Goal: Check status: Check status

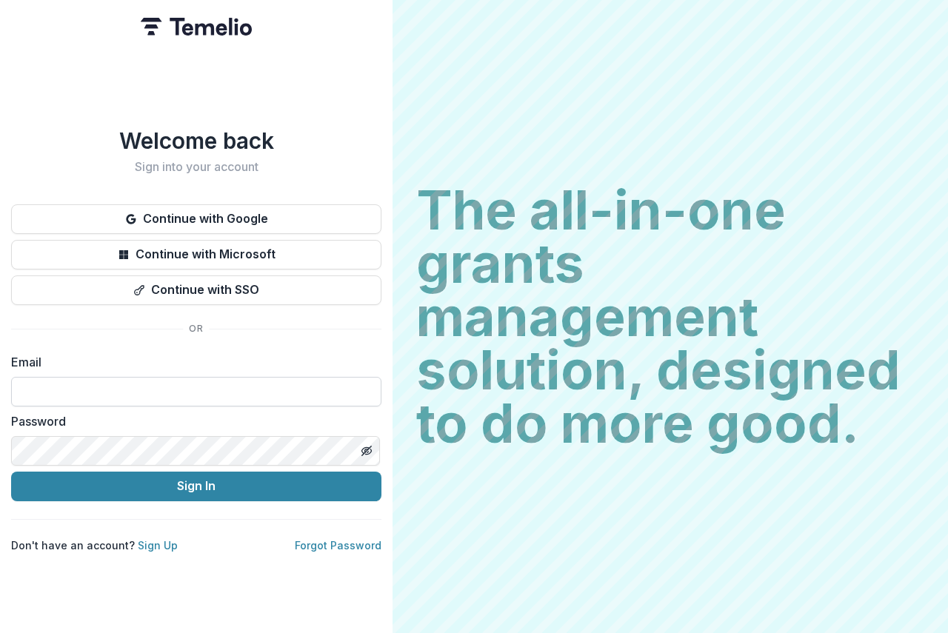
click at [41, 378] on input at bounding box center [196, 392] width 370 height 30
type input "**********"
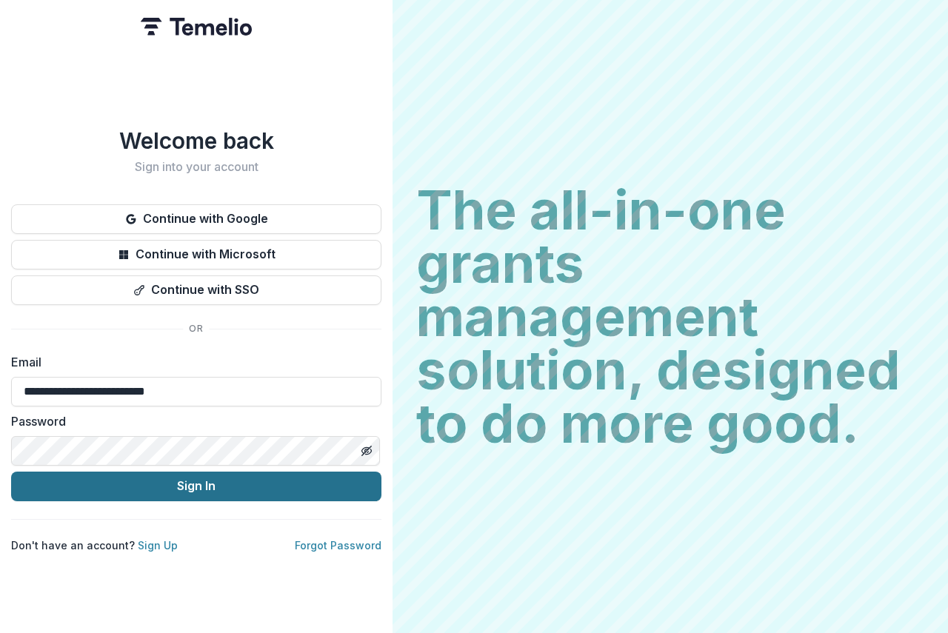
click at [179, 479] on button "Sign In" at bounding box center [196, 487] width 370 height 30
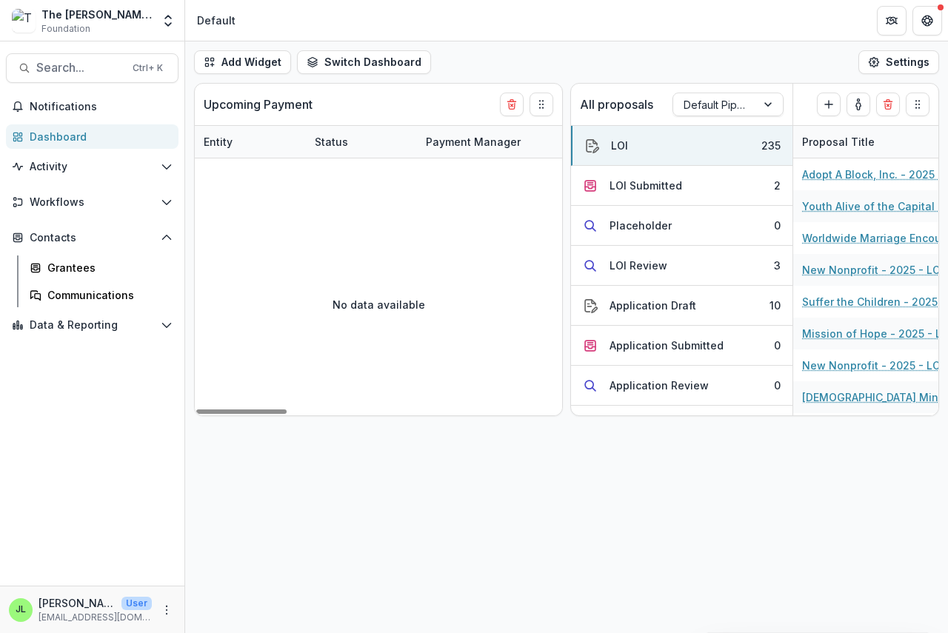
click at [49, 137] on div "Dashboard" at bounding box center [98, 137] width 137 height 16
click at [622, 189] on div "LOI Submitted" at bounding box center [645, 186] width 73 height 16
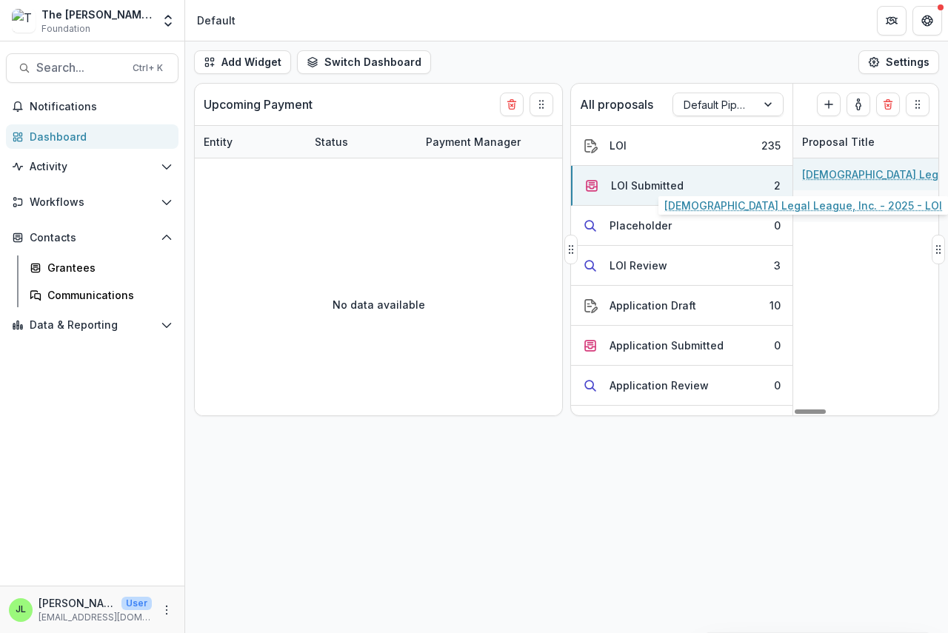
click at [852, 181] on link "[DEMOGRAPHIC_DATA] Legal League, Inc. - 2025 - LOI" at bounding box center [885, 175] width 167 height 16
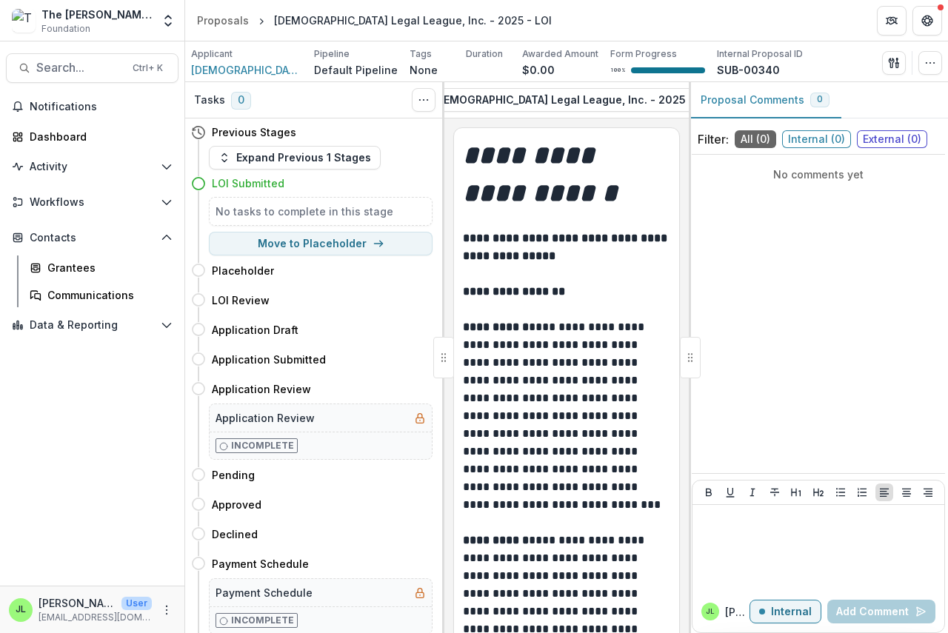
scroll to position [0, 262]
click at [673, 101] on icon "button" at bounding box center [679, 100] width 12 height 12
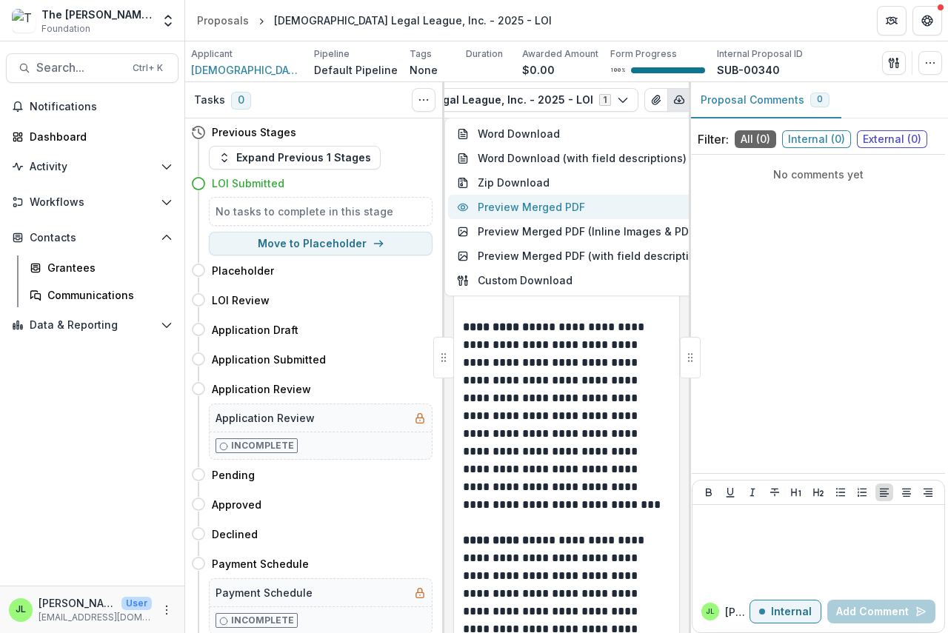
click at [555, 209] on button "Preview Merged PDF" at bounding box center [584, 207] width 273 height 24
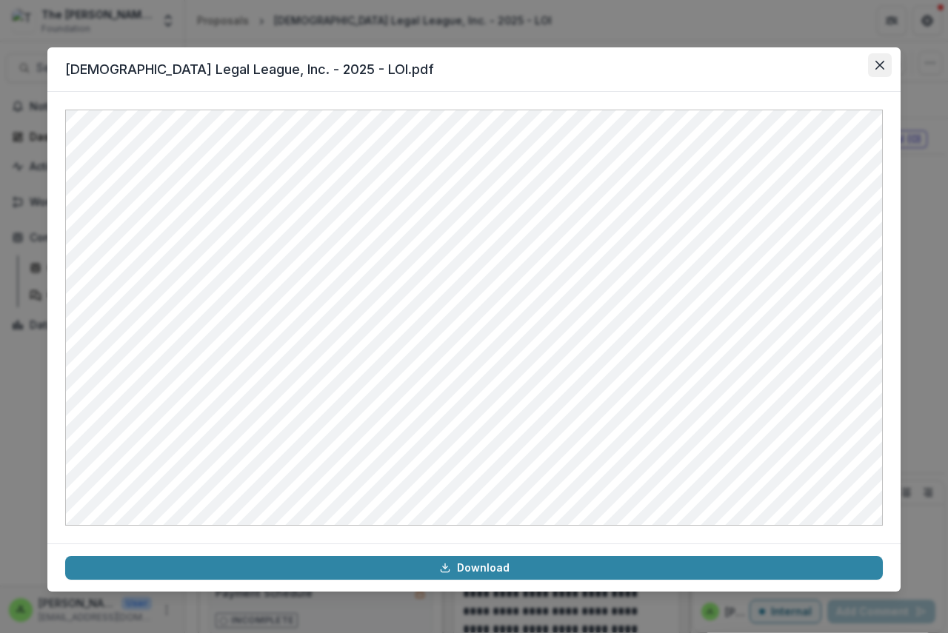
click at [876, 61] on icon "Close" at bounding box center [879, 65] width 9 height 9
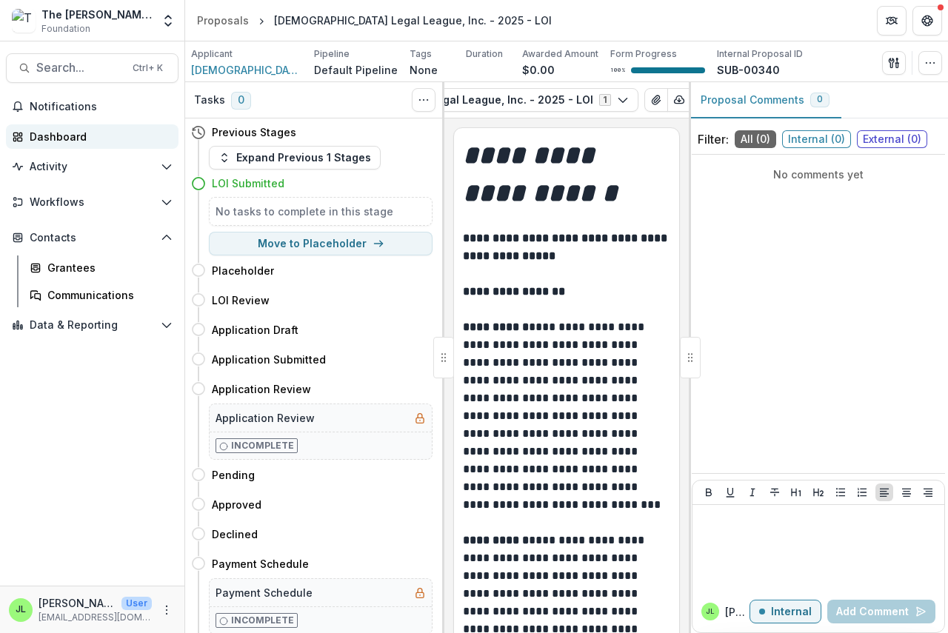
click at [53, 140] on div "Dashboard" at bounding box center [98, 137] width 137 height 16
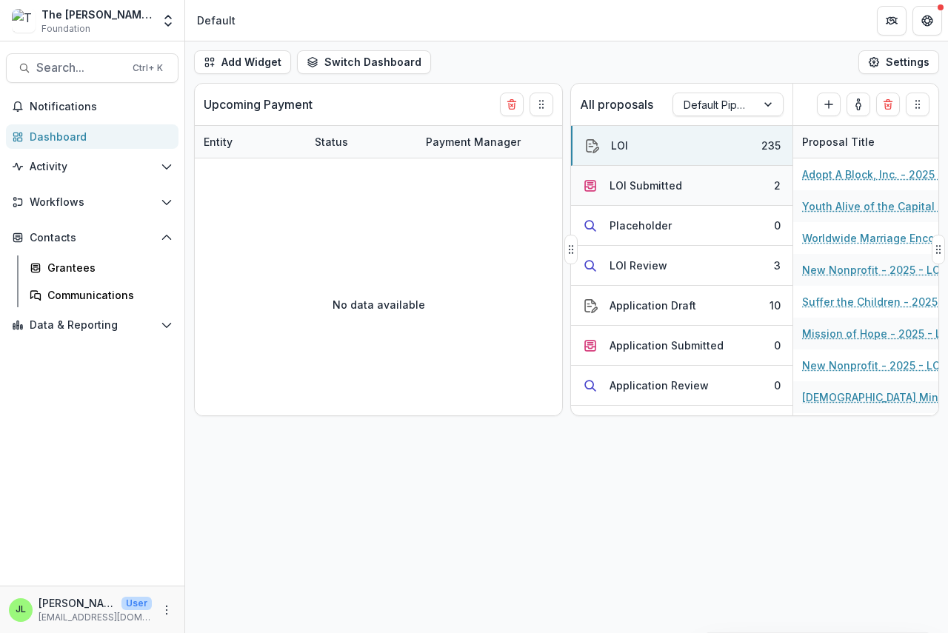
click at [645, 182] on div "LOI Submitted" at bounding box center [645, 186] width 73 height 16
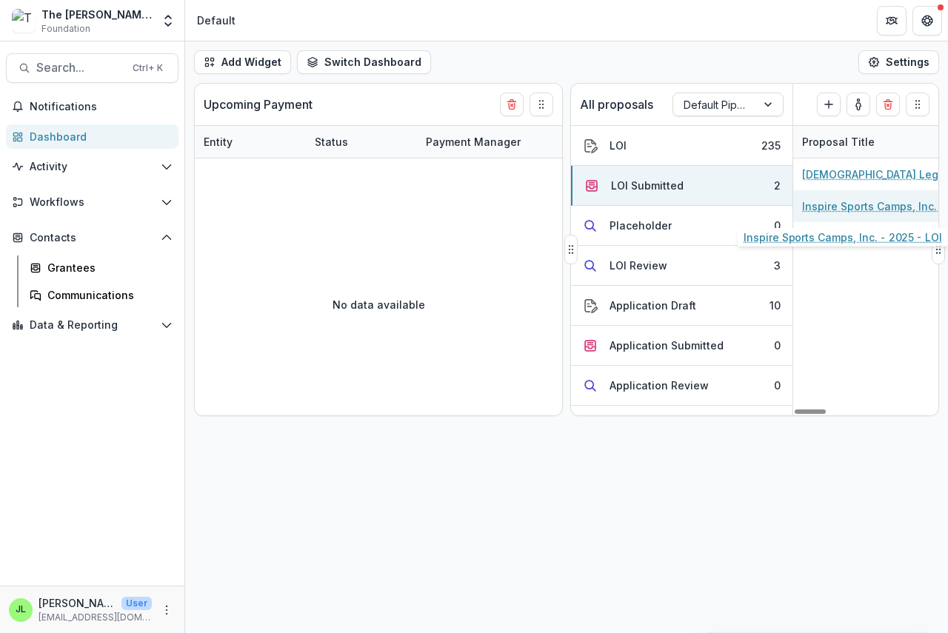
click at [847, 204] on link "Inspire Sports Camps, Inc. - 2025 - LOI" at bounding box center [885, 206] width 167 height 16
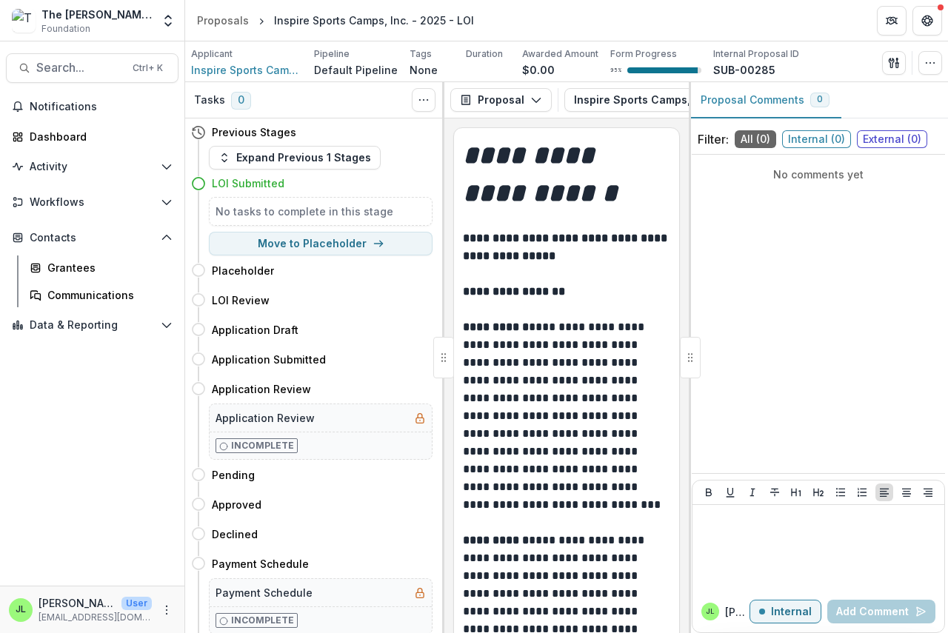
drag, startPoint x: 512, startPoint y: 117, endPoint x: 596, endPoint y: 118, distance: 83.7
click at [596, 118] on div "Proposal Proposal Payments Reports Grant Agreements Board Summaries Bank Detail…" at bounding box center [566, 100] width 244 height 36
click at [604, 96] on icon "button" at bounding box center [610, 100] width 12 height 12
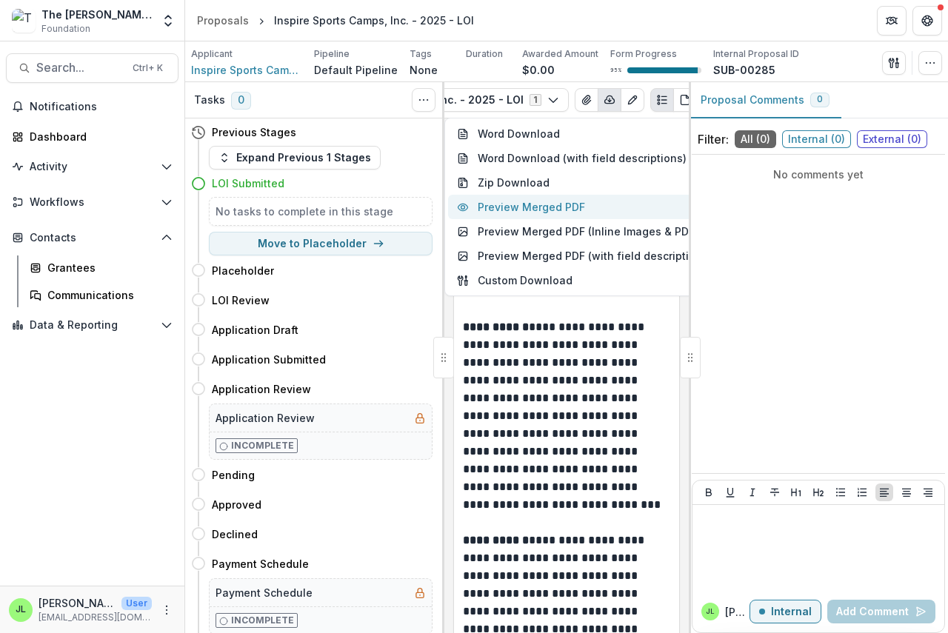
click at [570, 209] on button "Preview Merged PDF" at bounding box center [584, 207] width 273 height 24
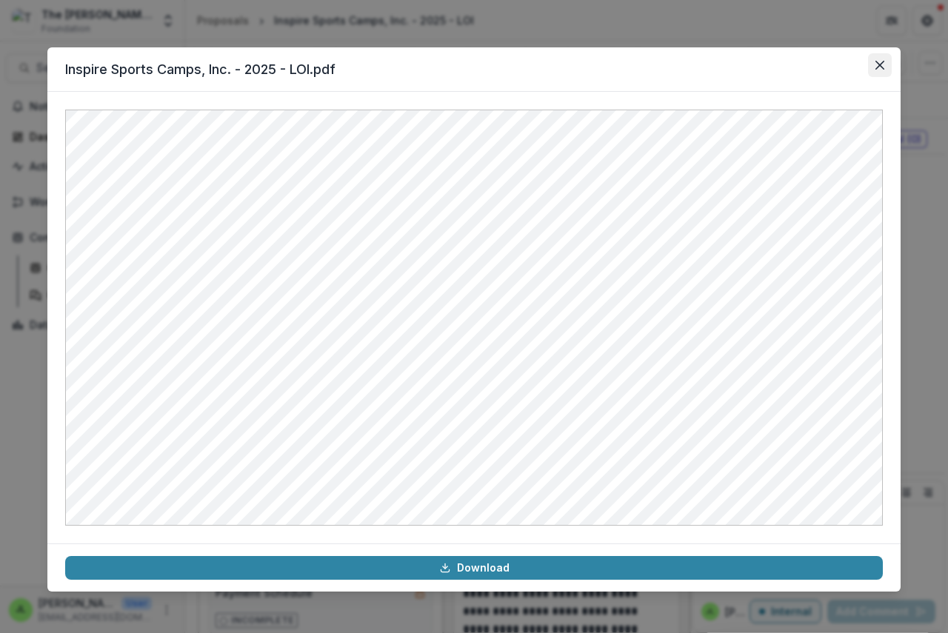
click at [878, 67] on icon "Close" at bounding box center [879, 65] width 9 height 9
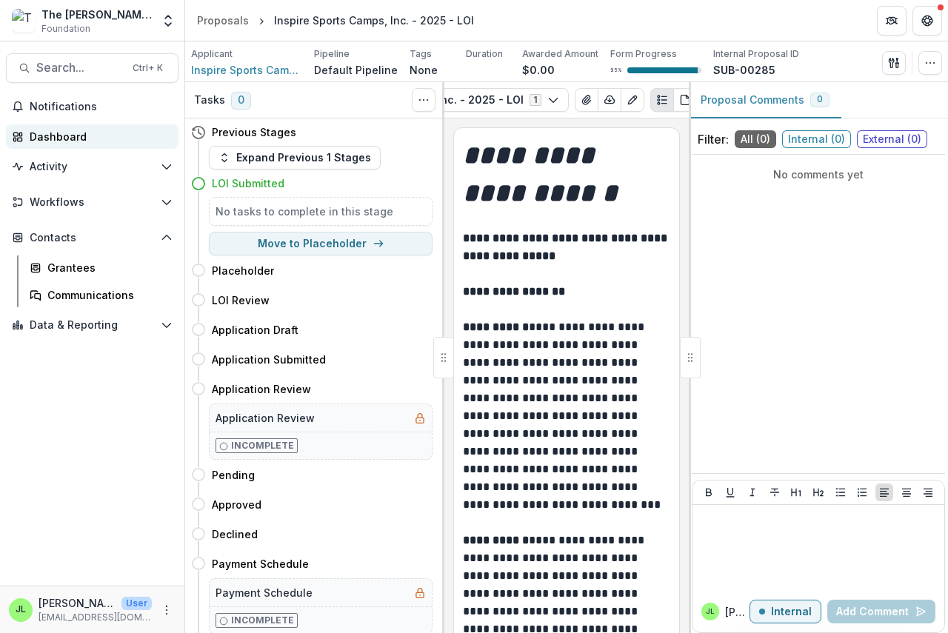
click at [53, 127] on link "Dashboard" at bounding box center [92, 136] width 173 height 24
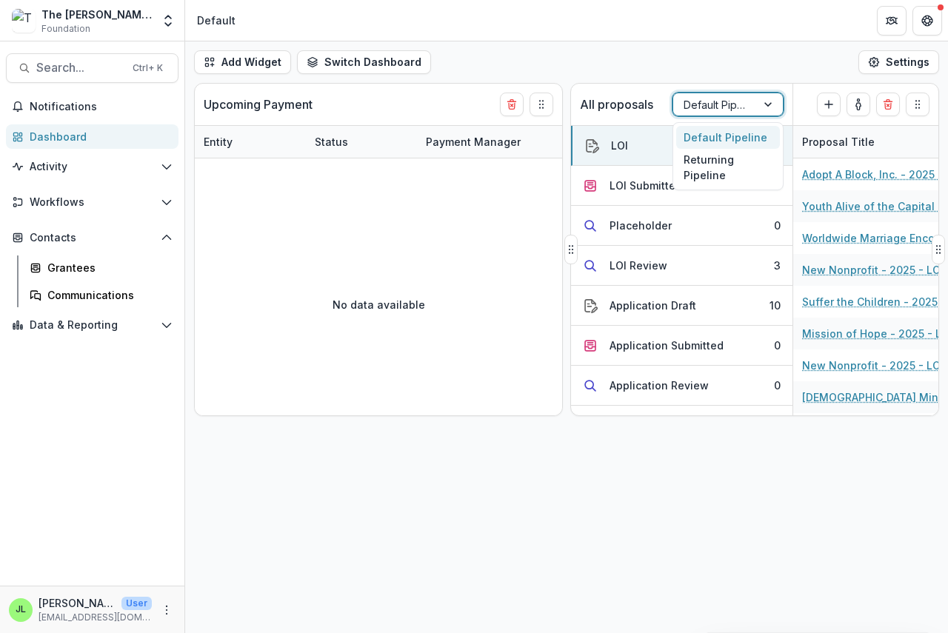
click at [712, 104] on div at bounding box center [715, 105] width 62 height 19
click at [712, 168] on div "Returning Pipeline" at bounding box center [728, 168] width 104 height 39
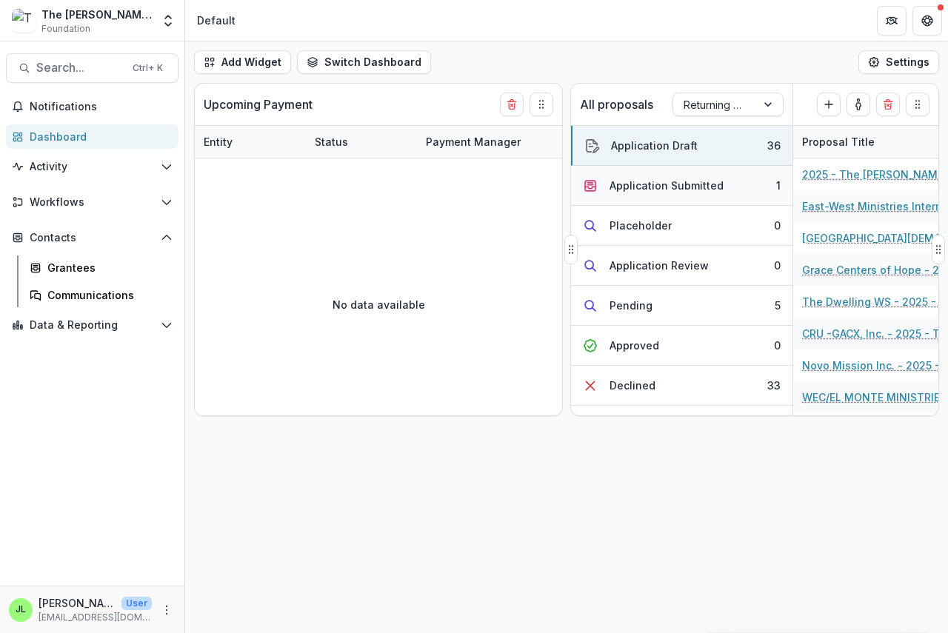
click at [657, 186] on div "Application Submitted" at bounding box center [666, 186] width 114 height 16
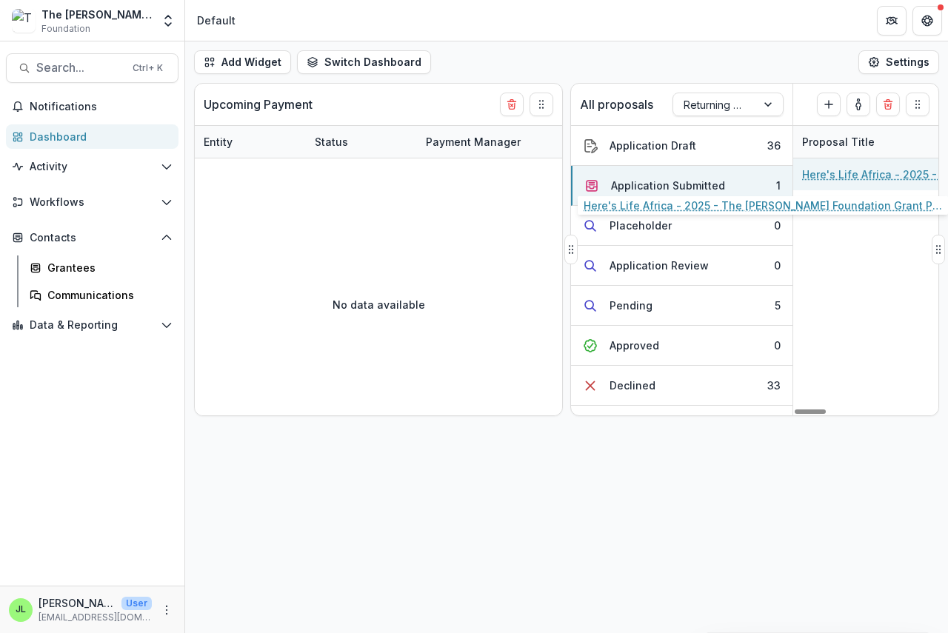
click at [830, 175] on link "Here's Life Africa - 2025 - The [PERSON_NAME] Foundation Grant Proposal Applica…" at bounding box center [885, 175] width 167 height 16
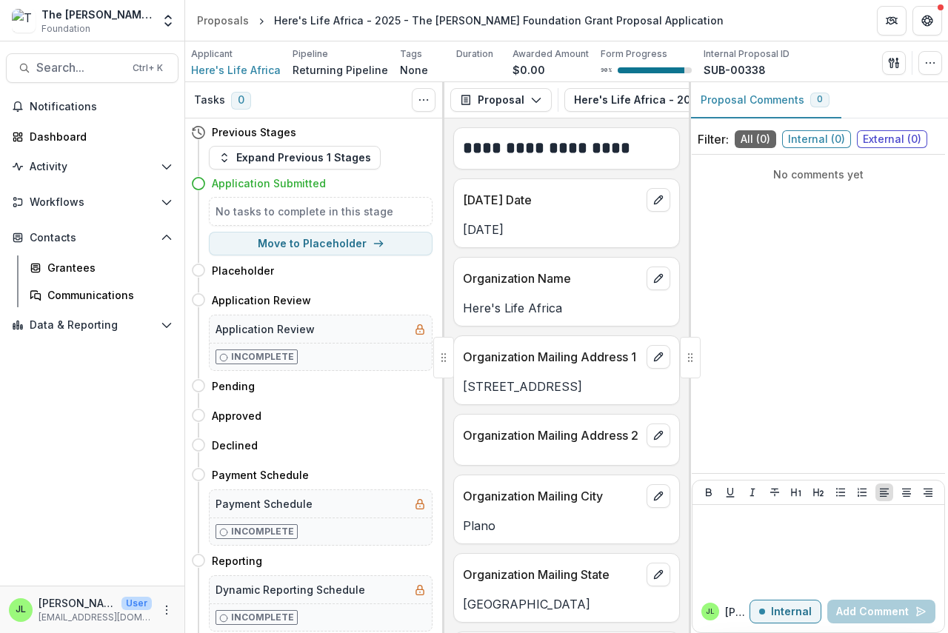
click at [687, 368] on div at bounding box center [690, 357] width 21 height 41
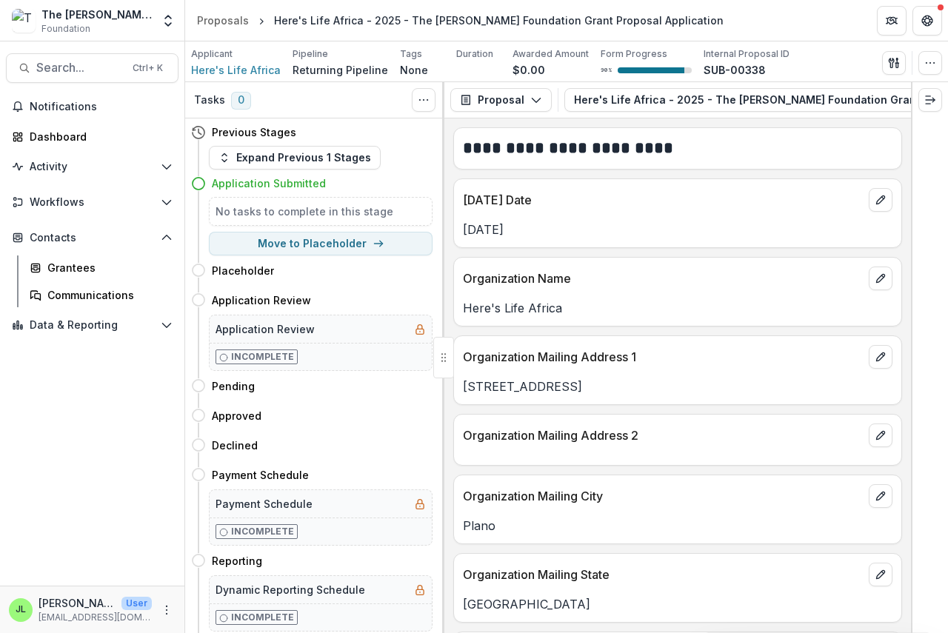
scroll to position [0, 220]
click at [892, 95] on icon "button" at bounding box center [898, 100] width 12 height 12
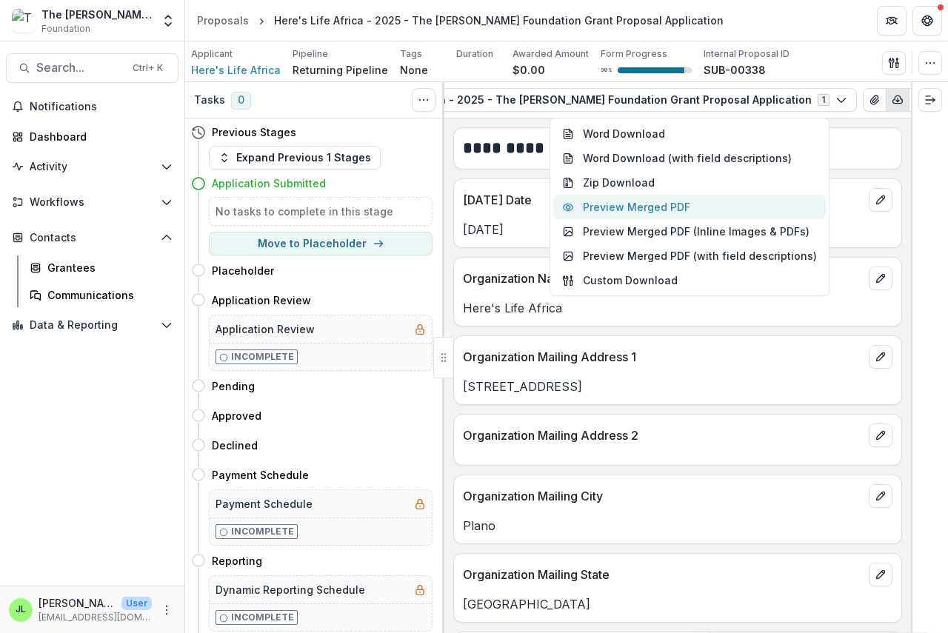
click at [692, 205] on button "Preview Merged PDF" at bounding box center [689, 207] width 273 height 24
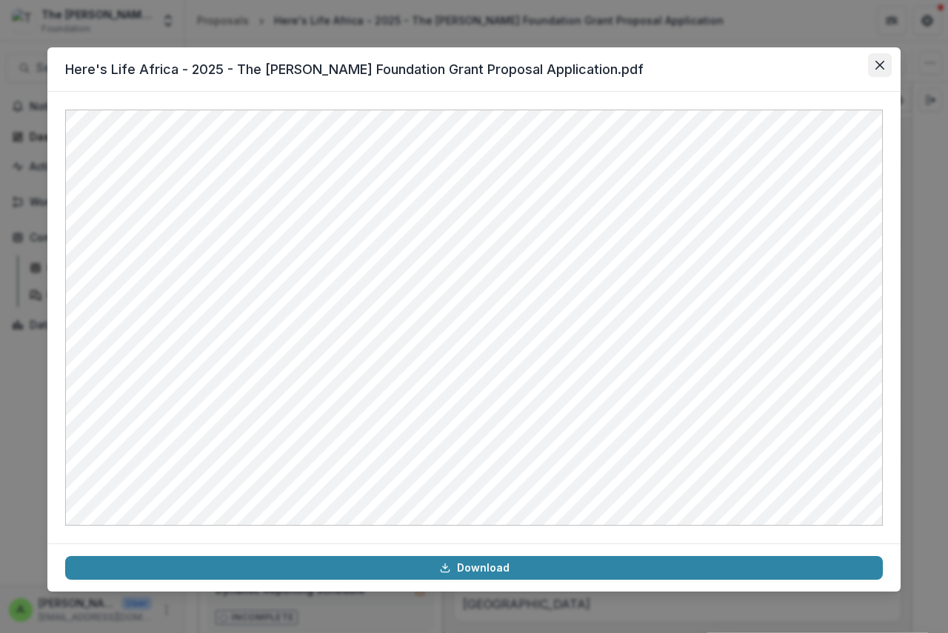
click at [878, 64] on icon "Close" at bounding box center [879, 65] width 9 height 9
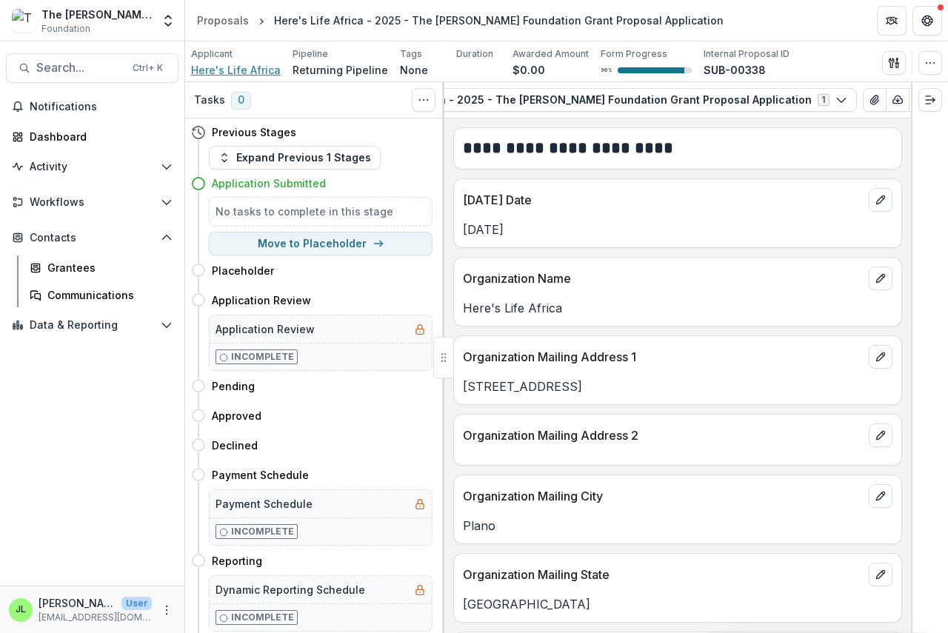
click at [215, 66] on span "Here's Life Africa" at bounding box center [236, 70] width 90 height 16
